Goal: Information Seeking & Learning: Learn about a topic

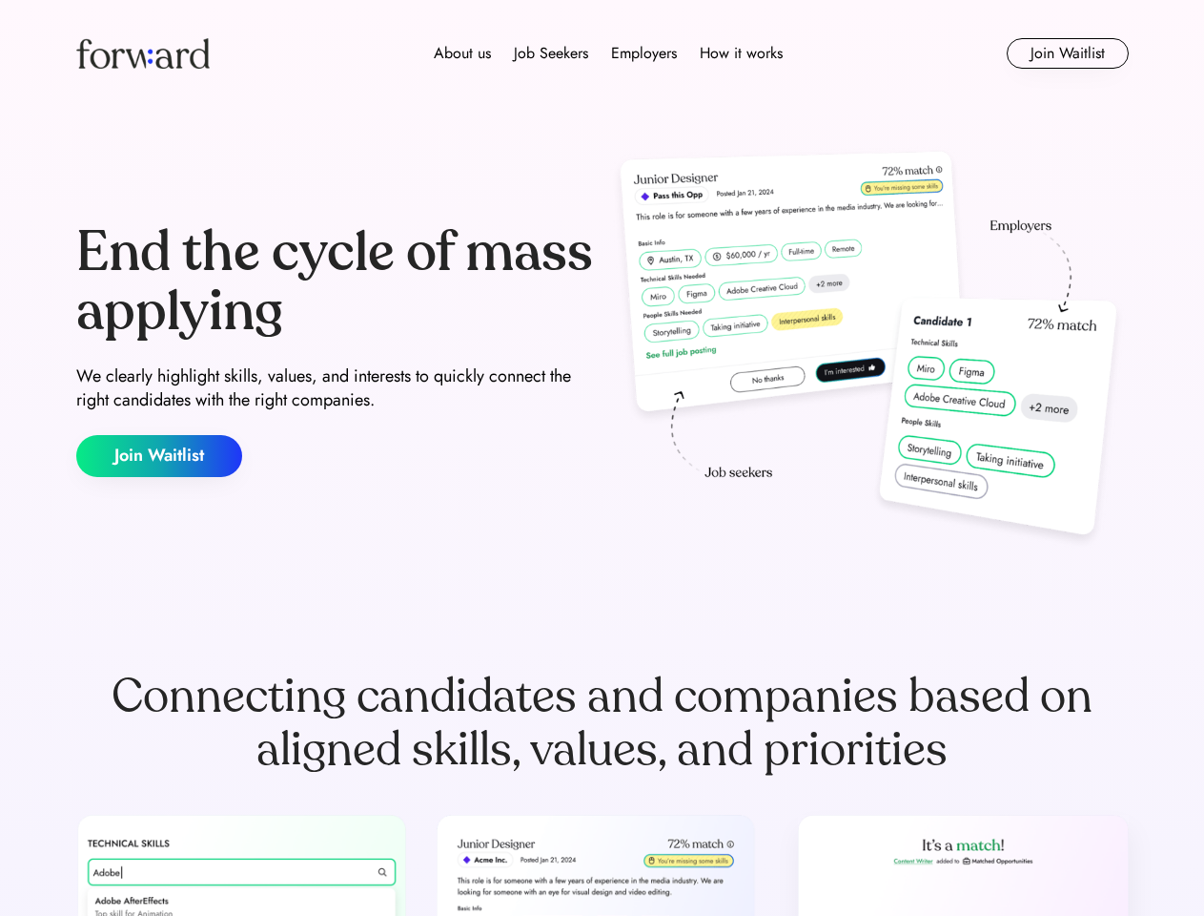
click at [602, 458] on div "End the cycle of mass applying We clearly highlight skills, values, and interes…" at bounding box center [602, 350] width 1053 height 410
click at [603, 53] on div "About us Job Seekers Employers How it works" at bounding box center [608, 53] width 751 height 23
click at [143, 53] on img at bounding box center [143, 53] width 134 height 31
click at [608, 53] on div "About us Job Seekers Employers How it works" at bounding box center [608, 53] width 751 height 23
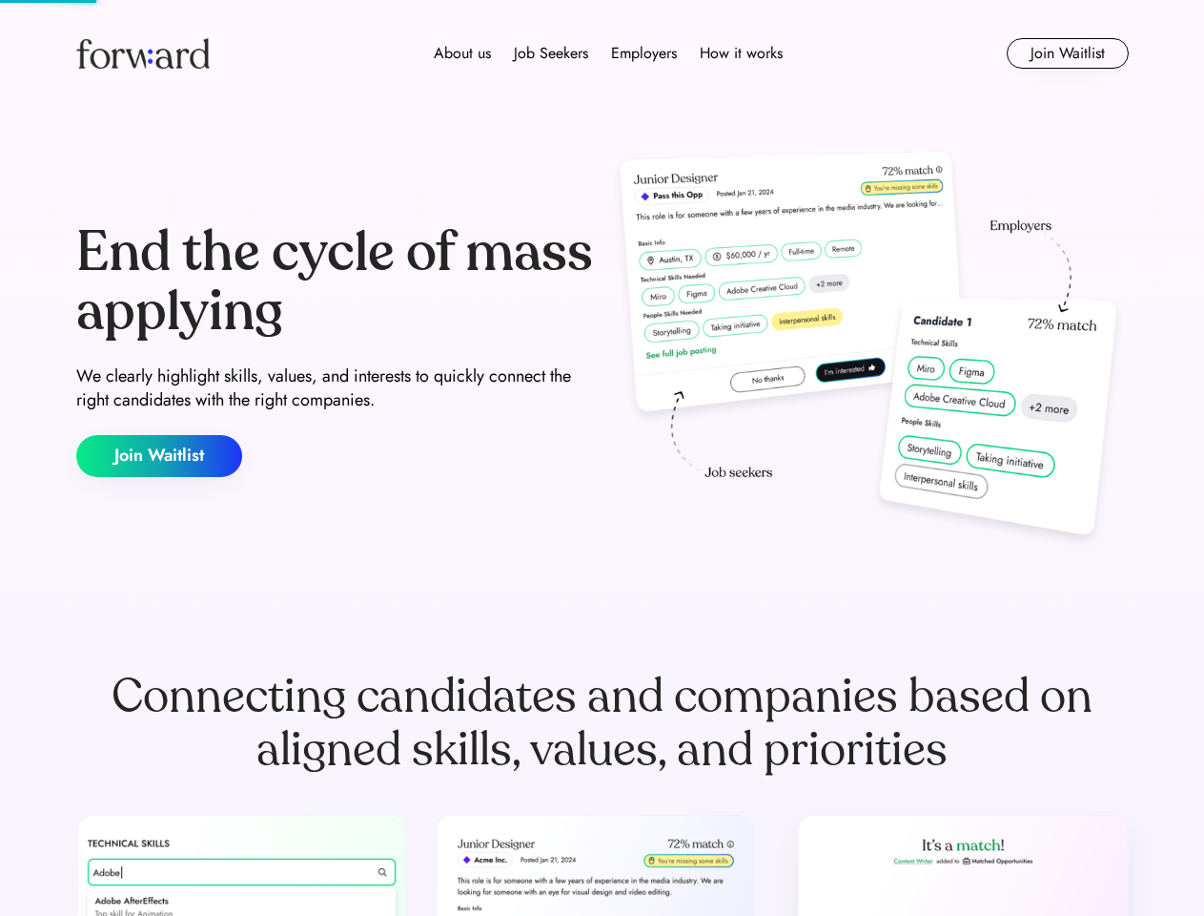
click at [463, 53] on div "About us" at bounding box center [462, 53] width 57 height 23
click at [551, 53] on div "Job Seekers" at bounding box center [551, 53] width 74 height 23
click at [644, 53] on div "Employers" at bounding box center [644, 53] width 66 height 23
click at [740, 53] on div "How it works" at bounding box center [741, 53] width 83 height 23
click at [1067, 53] on button "Join Waitlist" at bounding box center [1068, 53] width 122 height 31
